Goal: Transaction & Acquisition: Book appointment/travel/reservation

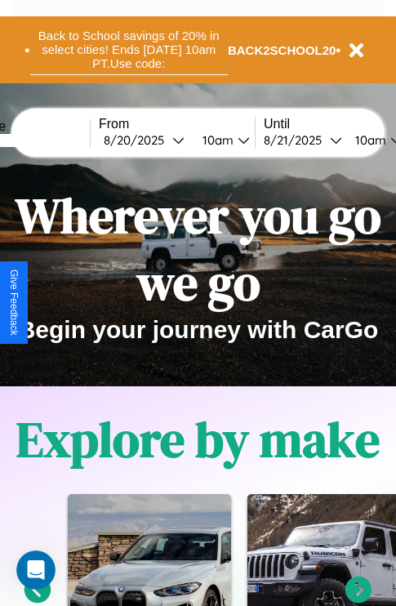
click at [128, 50] on button "Back to School savings of 20% in select cities! Ends [DATE] 10am PT. Use code:" at bounding box center [129, 50] width 198 height 51
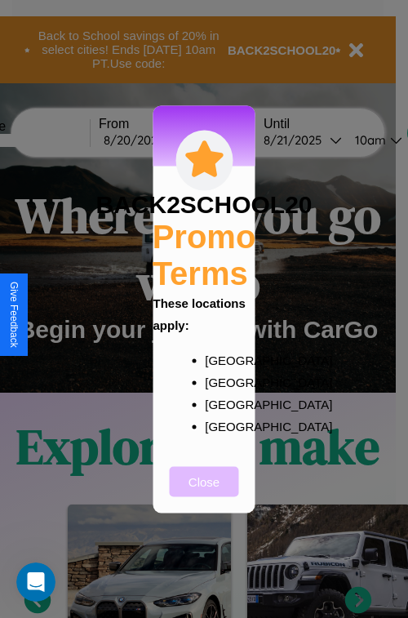
click at [204, 493] on button "Close" at bounding box center [204, 481] width 69 height 30
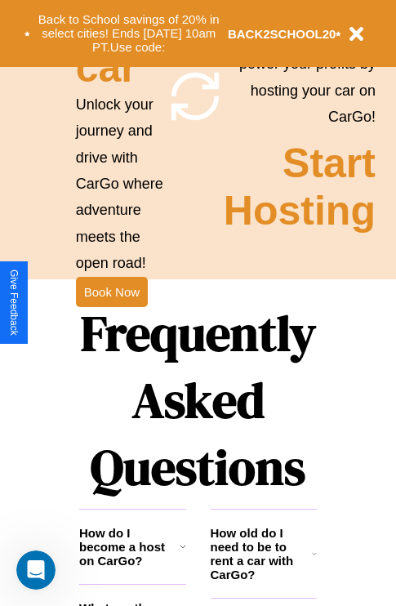
scroll to position [1590, 0]
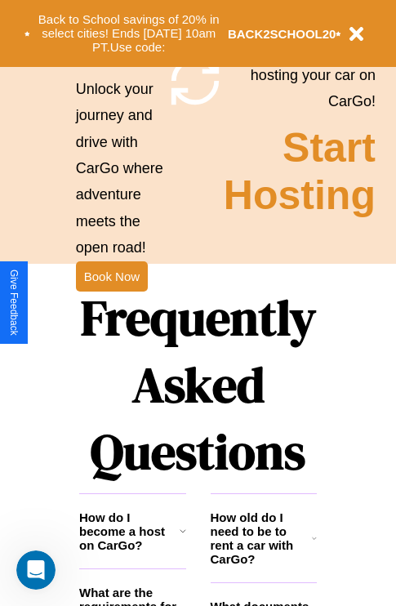
click at [111, 303] on h1 "Frequently Asked Questions" at bounding box center [198, 384] width 238 height 217
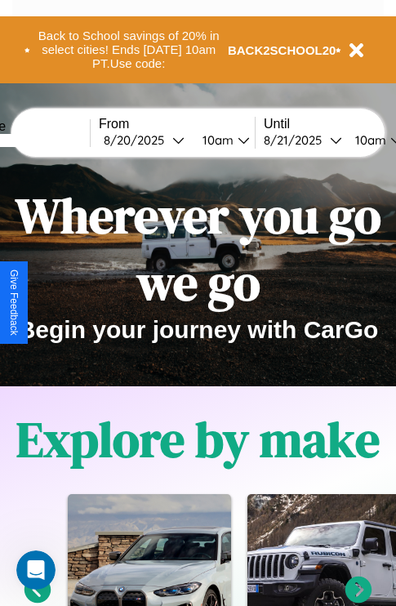
scroll to position [405, 0]
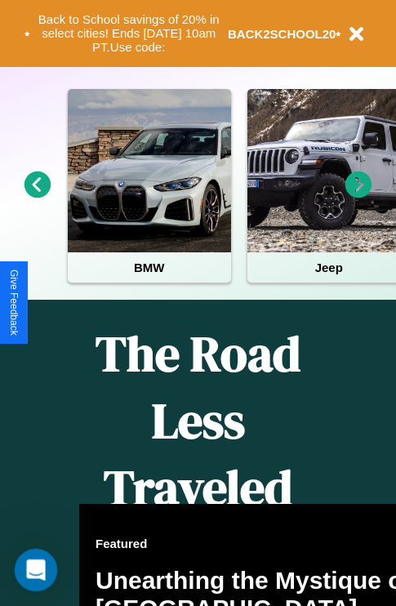
type input "******"
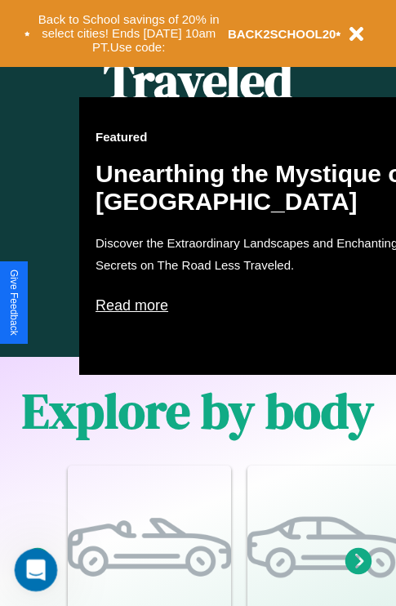
click at [34, 586] on div "Open Intercom Messenger" at bounding box center [34, 568] width 54 height 54
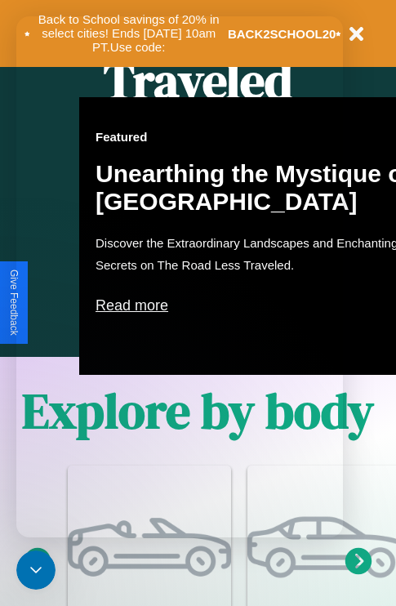
scroll to position [0, 62]
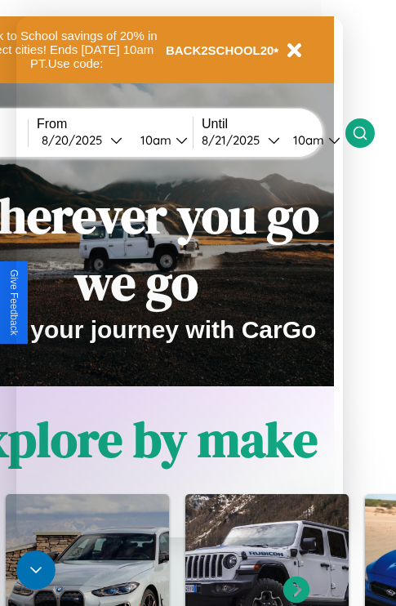
click at [368, 132] on icon at bounding box center [360, 133] width 16 height 16
